Goal: Task Accomplishment & Management: Use online tool/utility

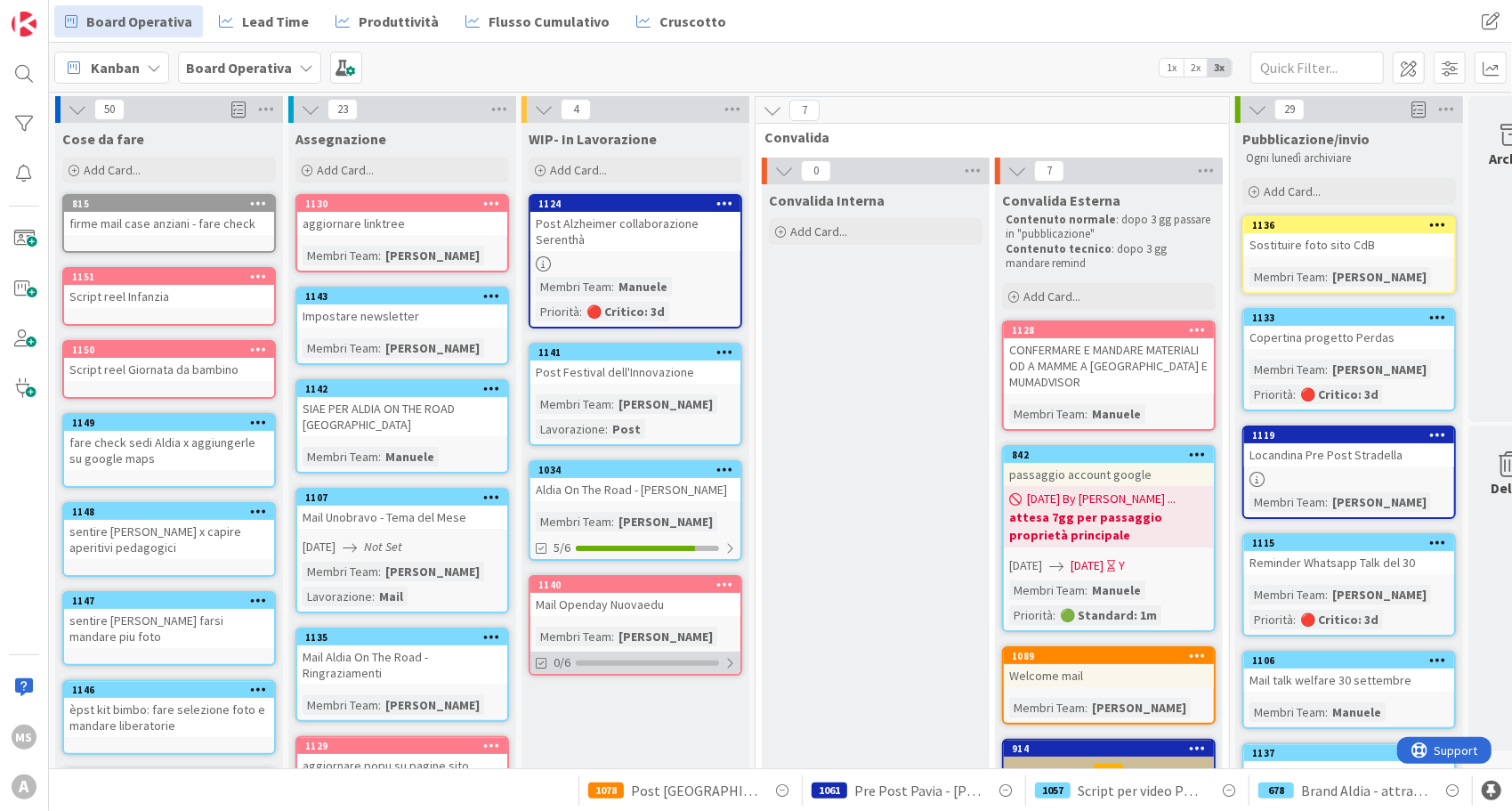
click at [686, 664] on div "0/6" at bounding box center [635, 663] width 210 height 23
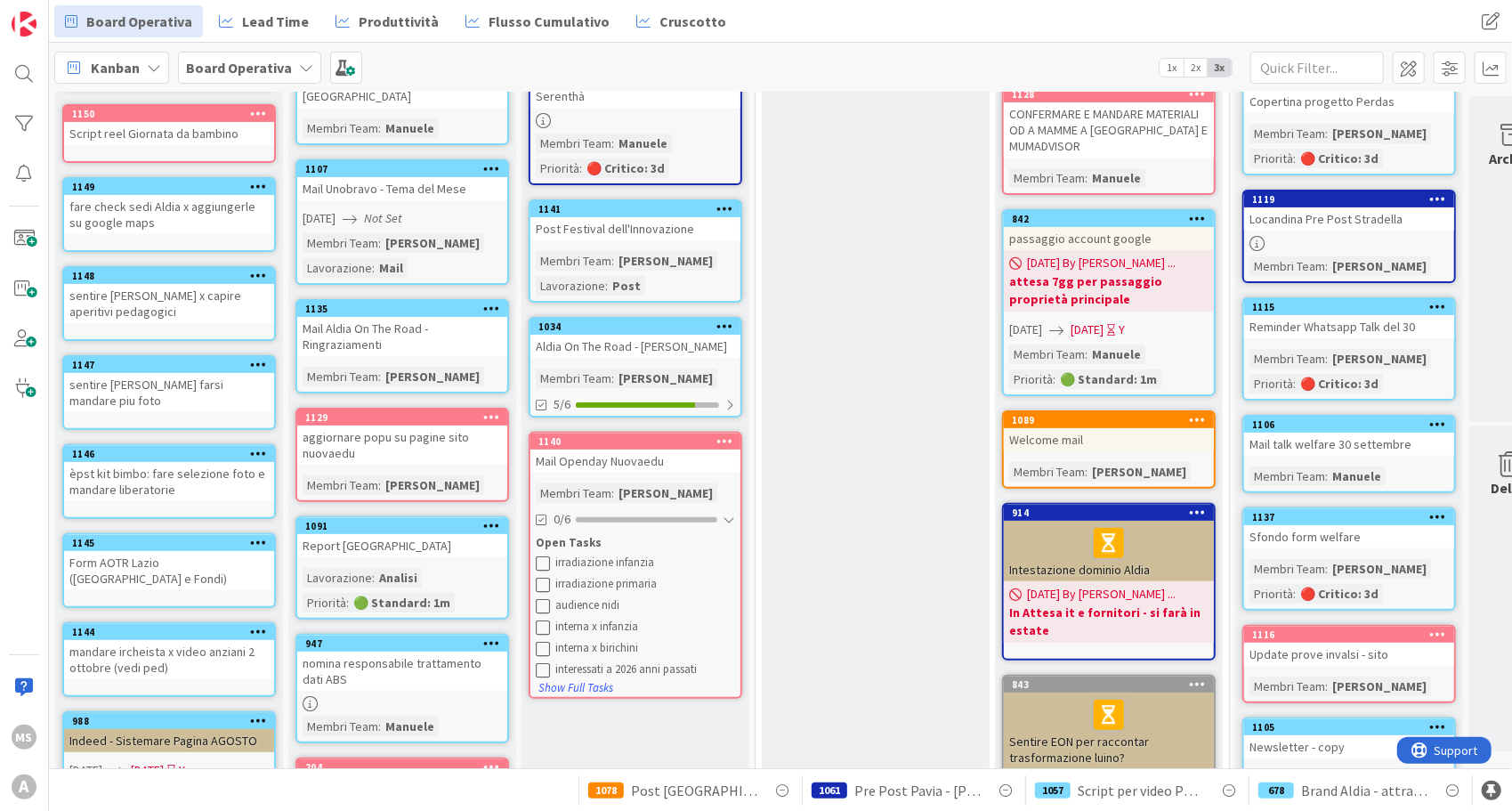
scroll to position [445, 0]
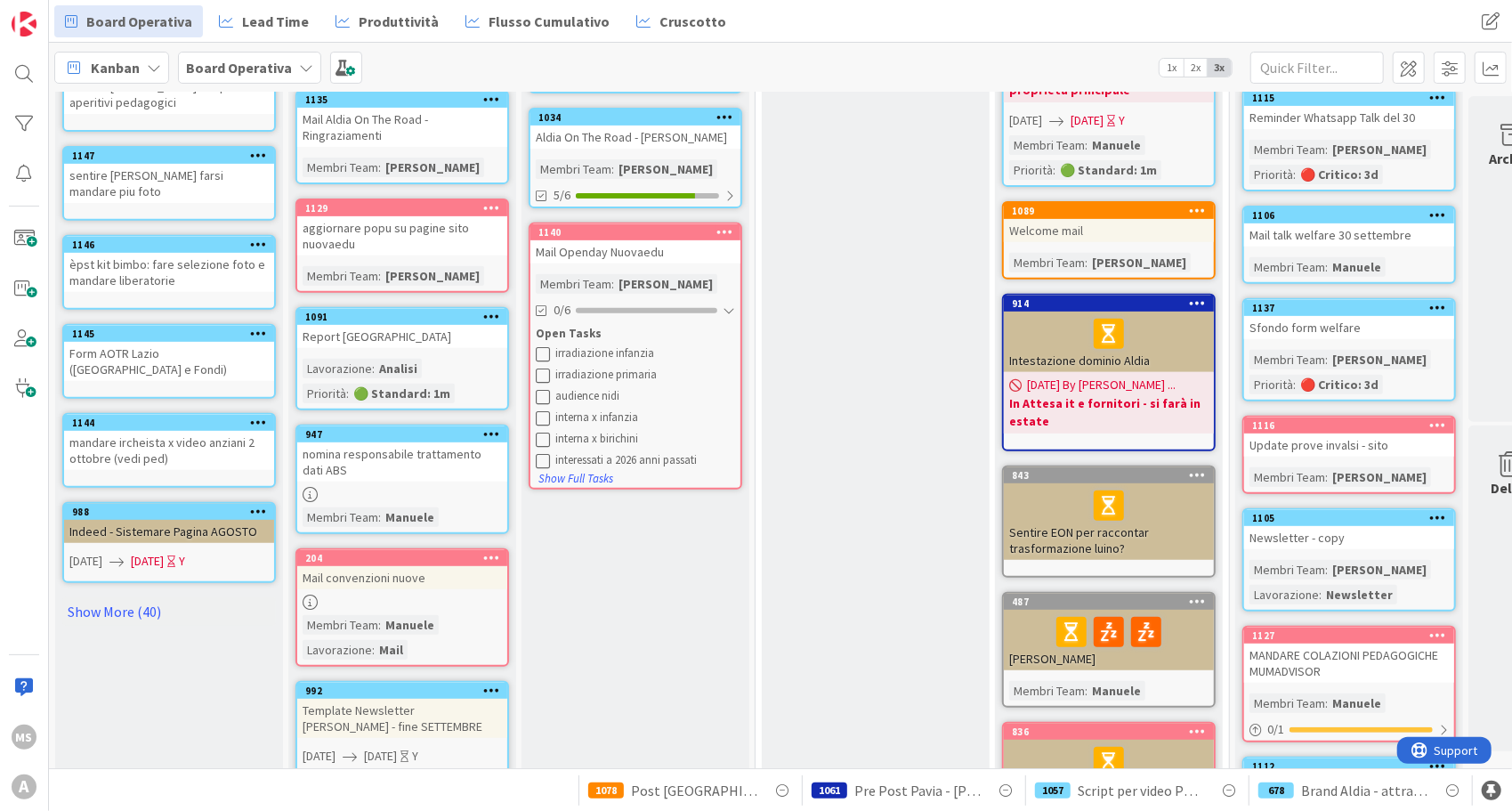
click at [631, 725] on div "WIP- In Lavorazione Add Card... 1130 aggiornare linktree Membri Team : [PERSON_…" at bounding box center [635, 370] width 227 height 1386
click at [868, 685] on div "Convalida Interna Add Card..." at bounding box center [876, 397] width 227 height 1315
click at [824, 739] on div "Convalida Interna Add Card..." at bounding box center [876, 397] width 227 height 1315
click at [780, 374] on div "Convalida Interna Add Card..." at bounding box center [876, 397] width 227 height 1315
click at [669, 276] on div "[PERSON_NAME]" at bounding box center [665, 284] width 103 height 20
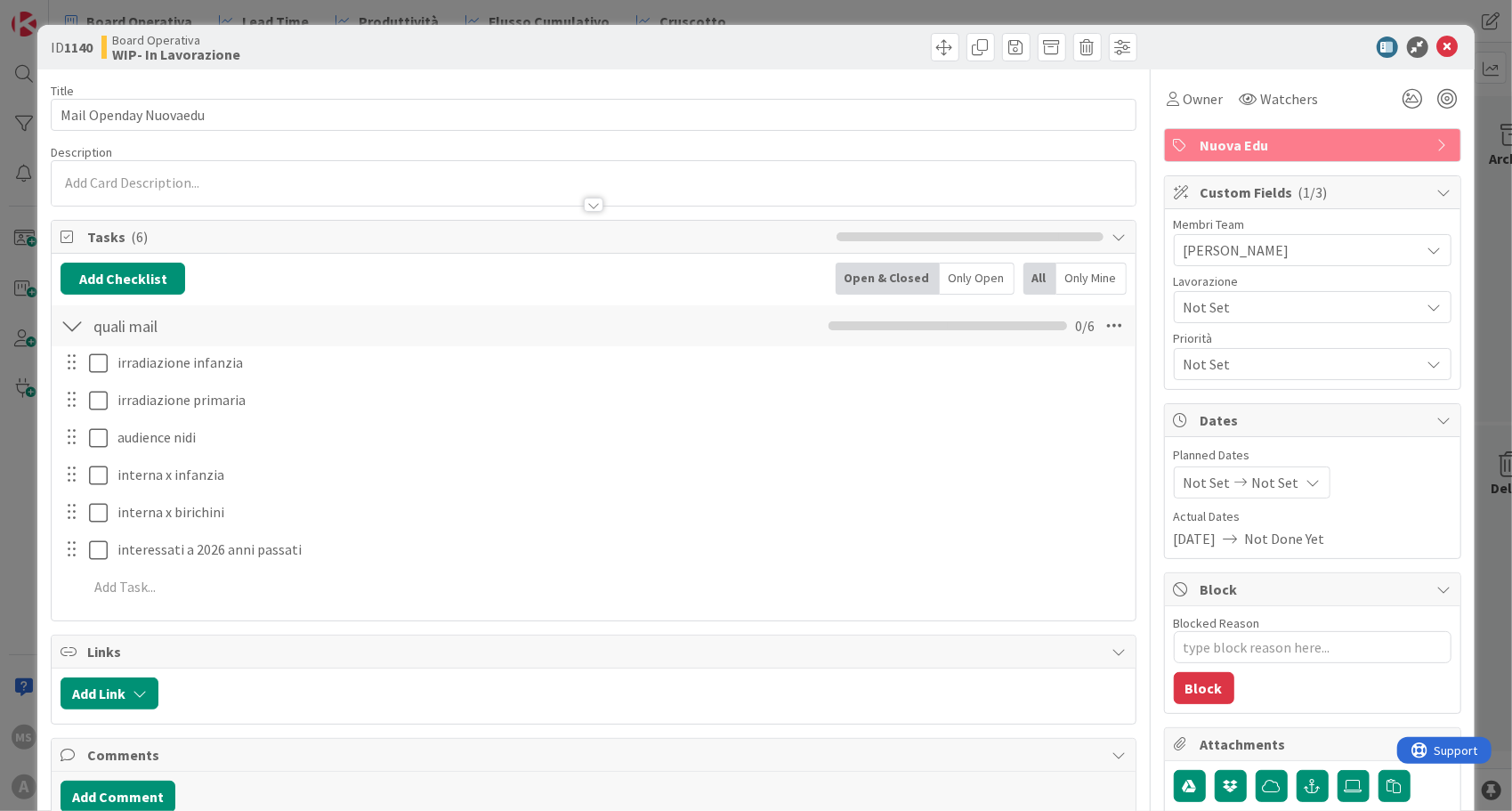
click at [1318, 255] on span "[PERSON_NAME]" at bounding box center [1302, 250] width 237 height 22
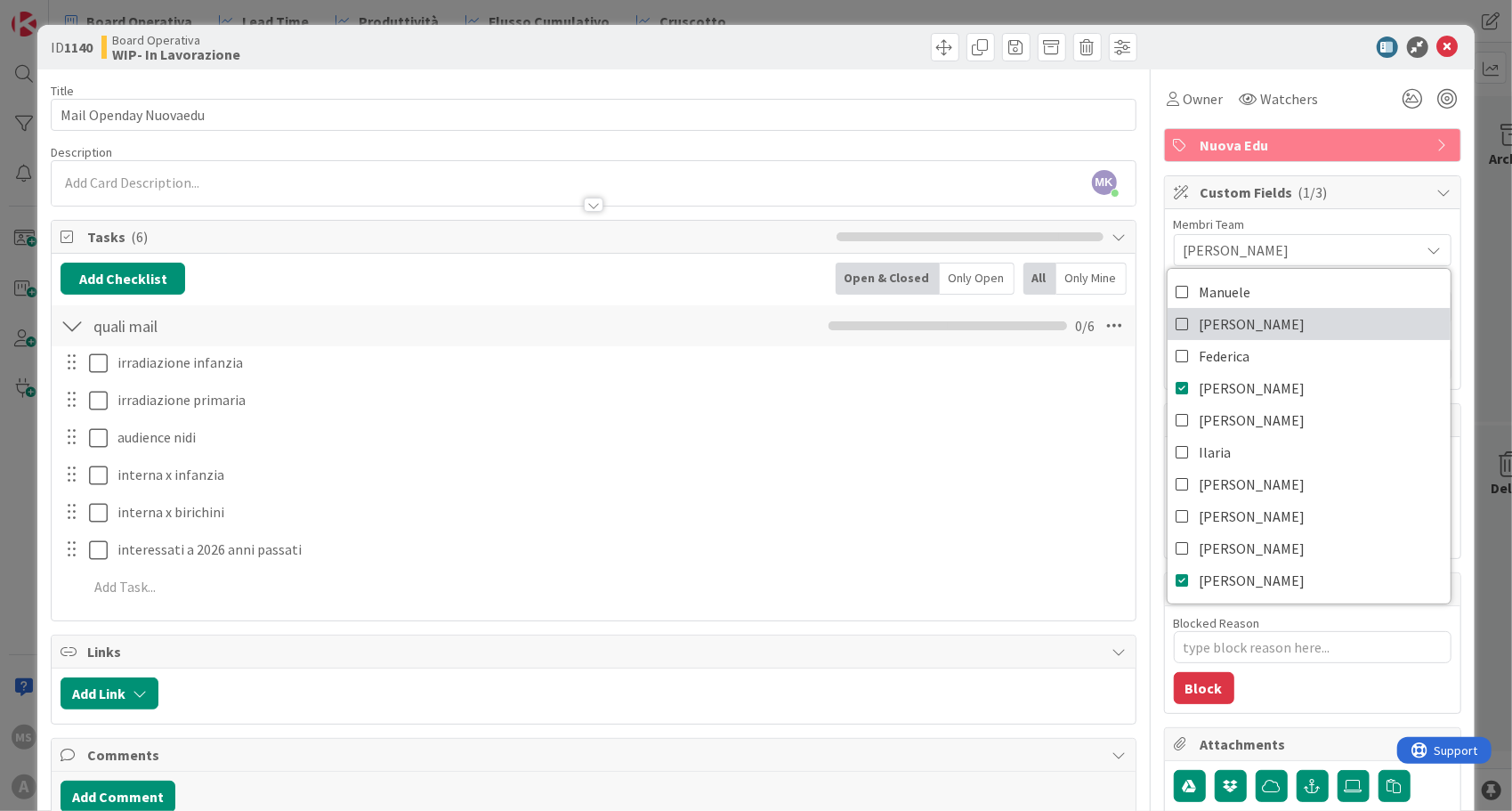
click at [1271, 320] on link "[PERSON_NAME]" at bounding box center [1309, 324] width 283 height 32
type textarea "x"
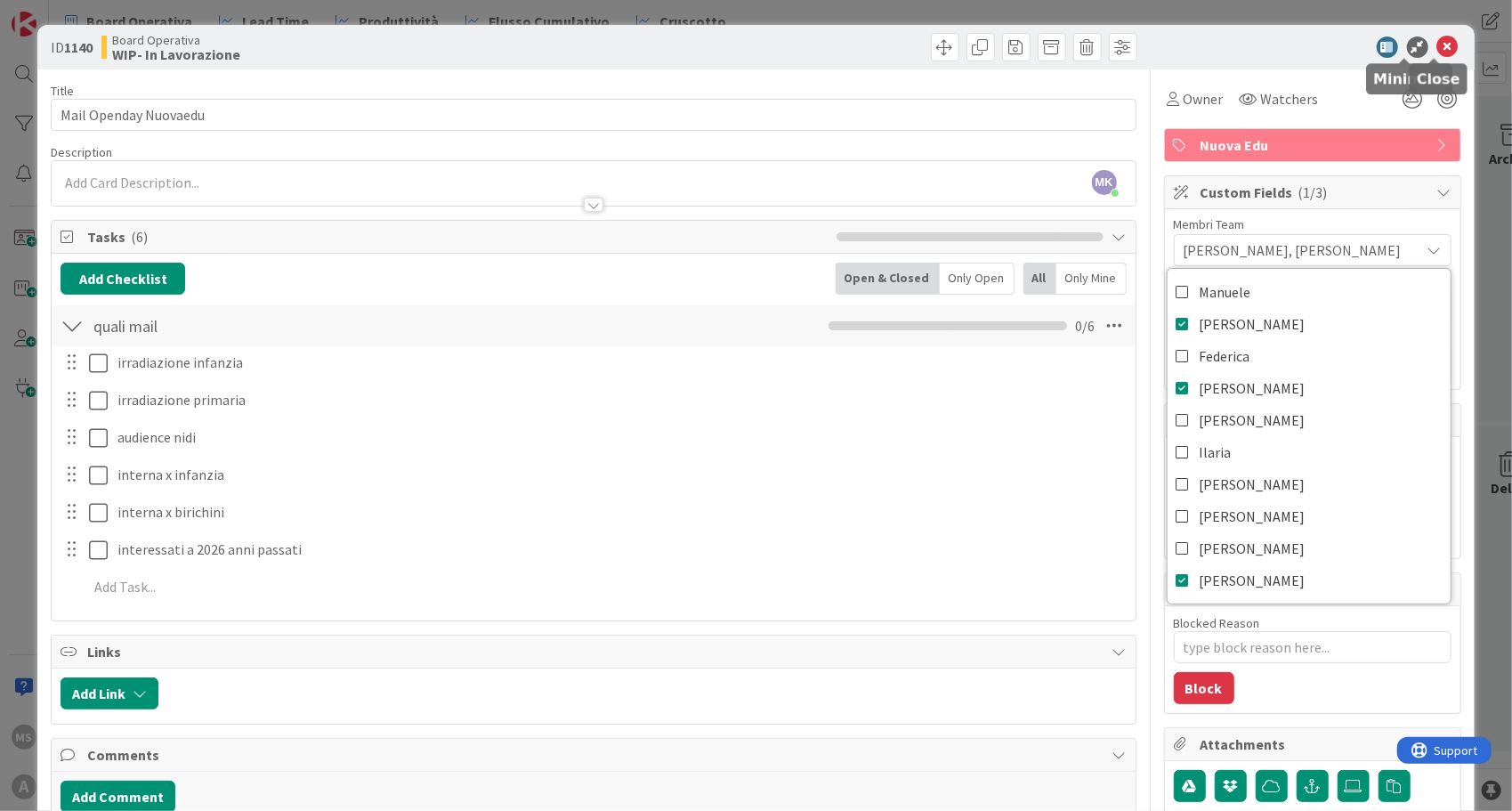
click at [1437, 54] on icon at bounding box center [1447, 47] width 22 height 22
